Goal: Task Accomplishment & Management: Use online tool/utility

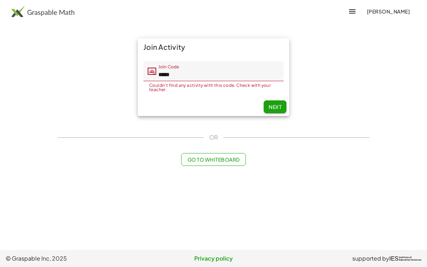
click at [277, 108] on span "Next" at bounding box center [274, 106] width 13 height 6
click at [271, 106] on span "Next" at bounding box center [274, 106] width 13 height 6
click at [426, 213] on main "Join Activity Join Code Join Code ***** Couldn't find any activity with this co…" at bounding box center [213, 125] width 427 height 250
click at [426, 214] on main "Join Activity Join Code Join Code ***** Couldn't find any activity with this co…" at bounding box center [213, 125] width 427 height 250
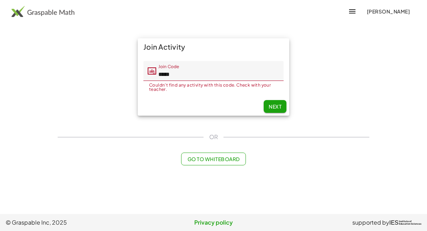
click at [220, 73] on input "*****" at bounding box center [219, 71] width 127 height 20
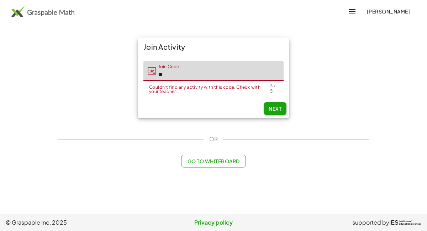
type input "*"
type input "*****"
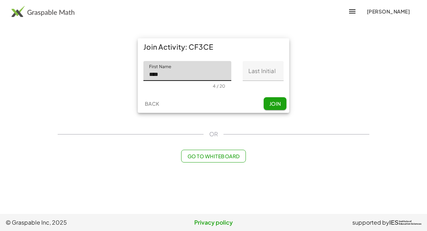
type input "****"
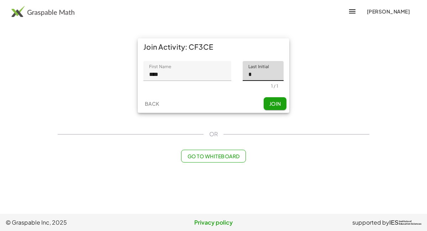
type input "*"
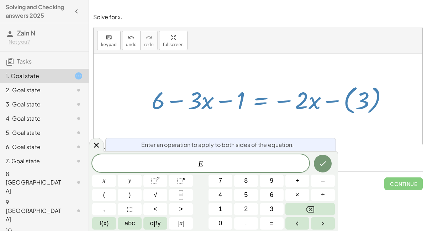
click at [96, 145] on icon at bounding box center [96, 145] width 5 height 5
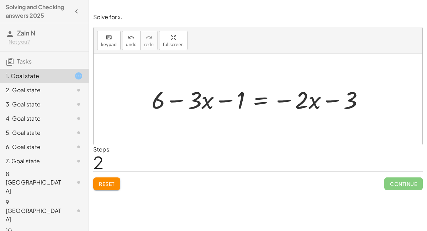
click at [113, 185] on span "Reset" at bounding box center [107, 184] width 16 height 6
click at [103, 178] on button "Reset" at bounding box center [106, 184] width 27 height 13
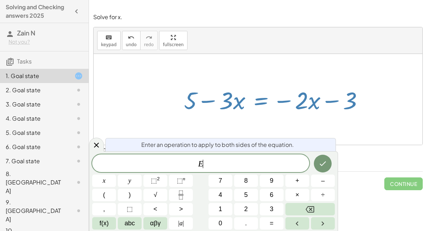
click at [298, 180] on span "+" at bounding box center [297, 181] width 4 height 10
click at [272, 208] on span "3" at bounding box center [271, 210] width 4 height 10
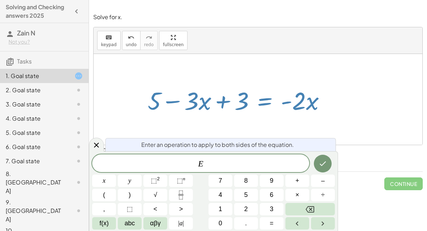
click at [214, 180] on button "7" at bounding box center [220, 181] width 24 height 12
click at [328, 211] on button "Backspace" at bounding box center [309, 209] width 49 height 12
click at [294, 179] on button "+" at bounding box center [297, 181] width 24 height 12
click at [323, 211] on button "Backspace" at bounding box center [309, 209] width 49 height 12
click at [246, 210] on span "2" at bounding box center [246, 210] width 4 height 10
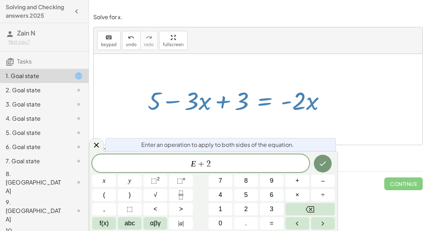
click at [323, 162] on icon "Done" at bounding box center [322, 164] width 9 height 9
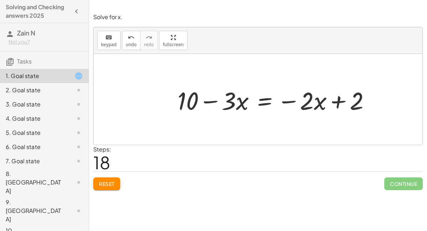
click at [402, 184] on span "Continue" at bounding box center [403, 184] width 38 height 13
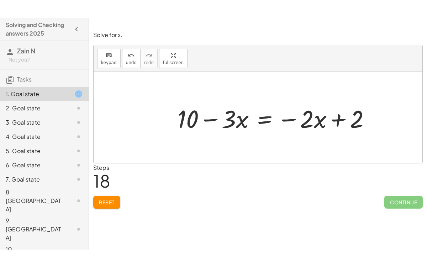
scroll to position [1, 0]
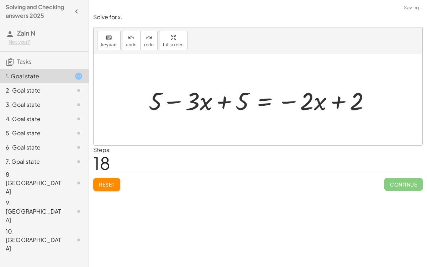
click at [117, 187] on button "Reset" at bounding box center [106, 184] width 27 height 13
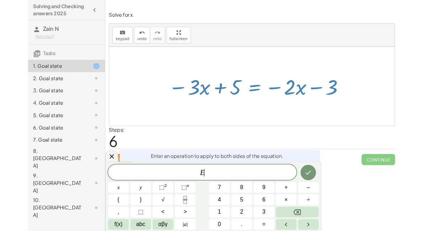
scroll to position [22, 0]
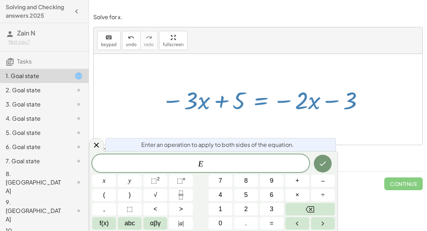
click at [296, 183] on span "+" at bounding box center [297, 181] width 4 height 10
click at [270, 213] on span "3" at bounding box center [271, 210] width 4 height 10
click at [320, 162] on icon "Done" at bounding box center [322, 164] width 9 height 9
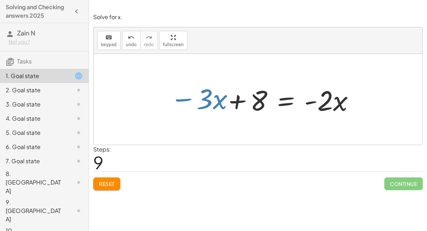
click at [168, 145] on div "Steps: 9" at bounding box center [257, 158] width 329 height 26
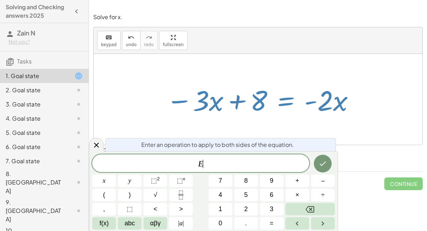
click at [295, 181] on span "+" at bounding box center [297, 181] width 4 height 10
click at [274, 212] on button "3" at bounding box center [271, 209] width 24 height 12
click at [105, 181] on span "x" at bounding box center [104, 181] width 3 height 10
click at [323, 165] on icon "Done" at bounding box center [323, 164] width 6 height 5
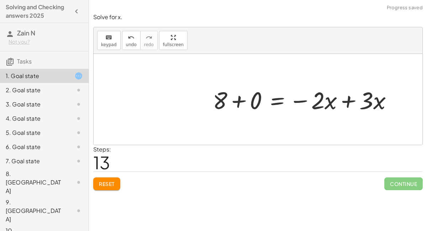
click at [426, 72] on div "Solve for x. keyboard keypad undo undo redo redo fullscreen + 6 − ( + · 3 · x +…" at bounding box center [258, 102] width 338 height 186
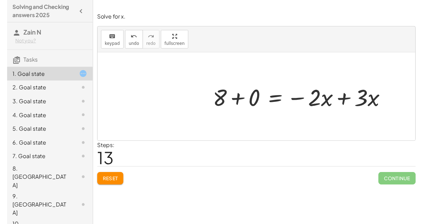
scroll to position [0, 0]
